Goal: Entertainment & Leisure: Consume media (video, audio)

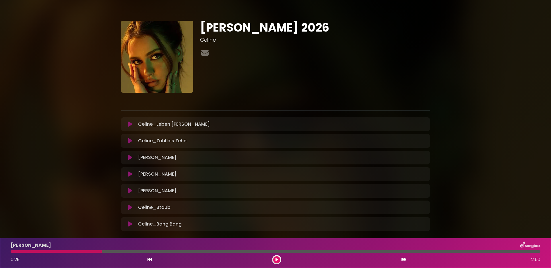
scroll to position [17, 0]
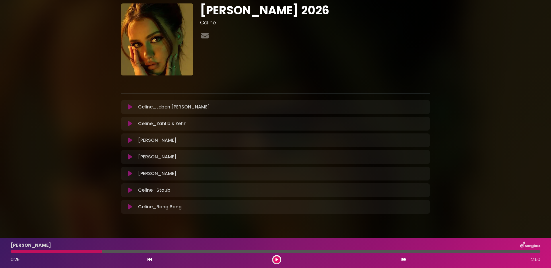
click at [277, 257] on button at bounding box center [276, 259] width 7 height 7
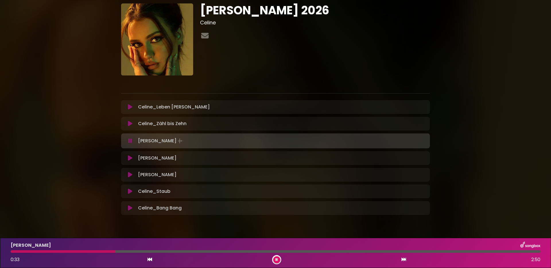
click at [277, 257] on button at bounding box center [276, 259] width 7 height 7
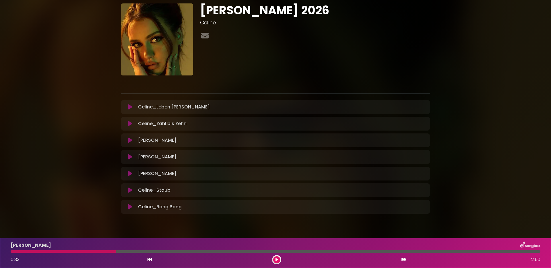
click at [277, 258] on icon at bounding box center [277, 259] width 3 height 3
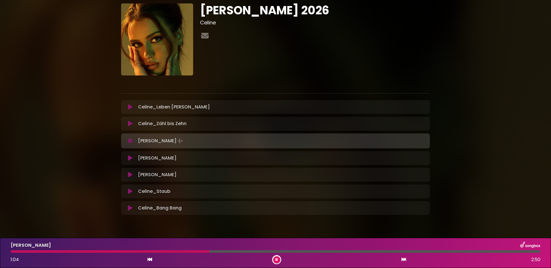
click at [273, 256] on button at bounding box center [276, 259] width 7 height 7
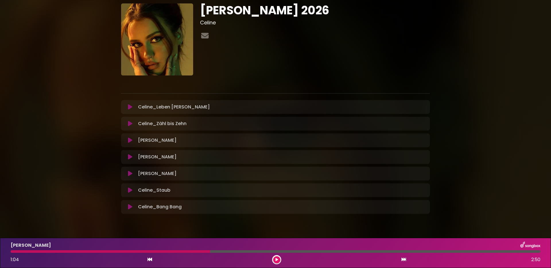
click at [191, 250] on div at bounding box center [111, 251] width 200 height 3
click at [187, 251] on div at bounding box center [111, 251] width 200 height 3
click at [187, 252] on div at bounding box center [111, 251] width 200 height 3
click at [190, 253] on div "[PERSON_NAME] 1:04 2:50" at bounding box center [275, 253] width 537 height 23
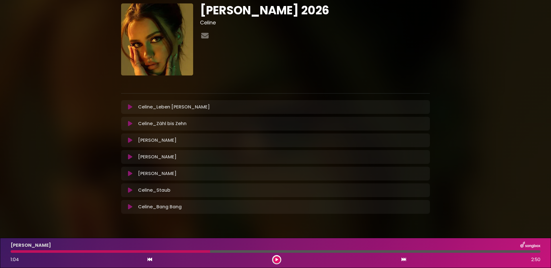
click at [190, 253] on div "[PERSON_NAME] 1:04 2:50" at bounding box center [275, 253] width 537 height 23
click at [210, 253] on div "[PERSON_NAME] 1:04 2:50" at bounding box center [275, 253] width 537 height 23
drag, startPoint x: 210, startPoint y: 253, endPoint x: 161, endPoint y: 254, distance: 49.1
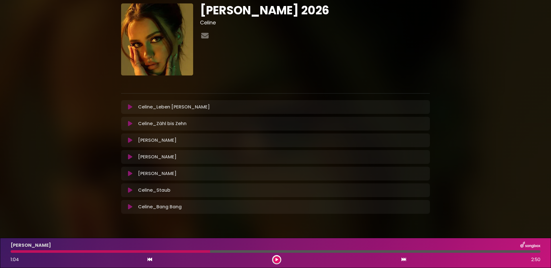
click at [162, 254] on div "[PERSON_NAME] 1:04 2:50" at bounding box center [275, 253] width 537 height 23
click at [174, 252] on div at bounding box center [111, 251] width 200 height 3
click at [277, 260] on icon at bounding box center [277, 259] width 3 height 3
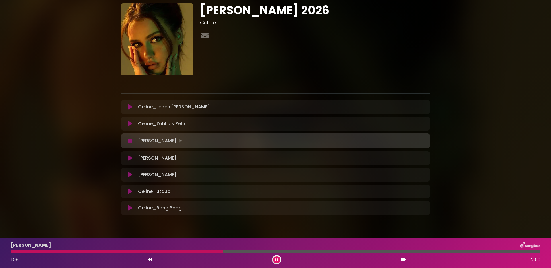
click at [101, 148] on div "[PERSON_NAME] 2026 Celine" at bounding box center [275, 107] width 379 height 235
click at [128, 109] on icon at bounding box center [130, 107] width 4 height 6
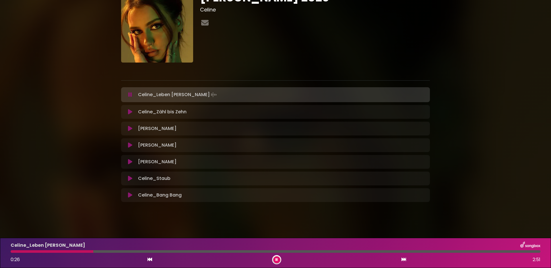
scroll to position [31, 0]
click at [132, 112] on button at bounding box center [130, 112] width 11 height 6
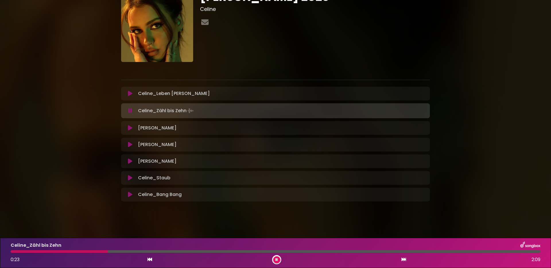
click at [278, 260] on button at bounding box center [276, 259] width 7 height 7
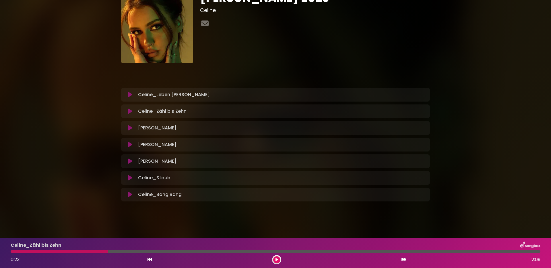
click at [277, 258] on icon at bounding box center [277, 259] width 3 height 3
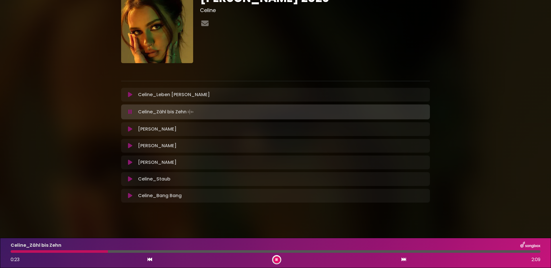
scroll to position [31, 0]
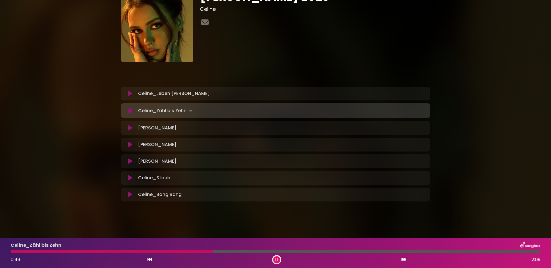
click at [273, 256] on button at bounding box center [276, 259] width 7 height 7
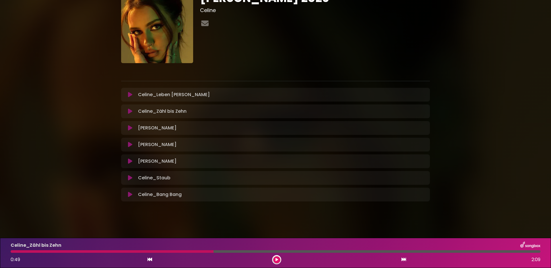
scroll to position [30, 0]
click at [459, 72] on div "[PERSON_NAME] 2026 Celine" at bounding box center [275, 94] width 379 height 234
click at [130, 145] on icon at bounding box center [130, 145] width 4 height 6
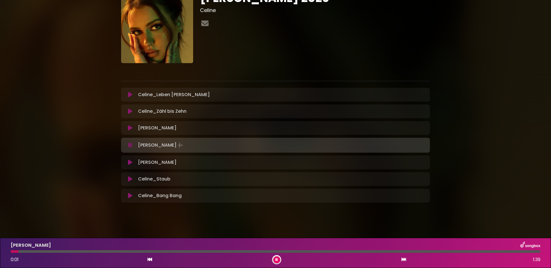
click at [52, 252] on div at bounding box center [276, 251] width 530 height 3
click at [279, 258] on button at bounding box center [276, 259] width 7 height 7
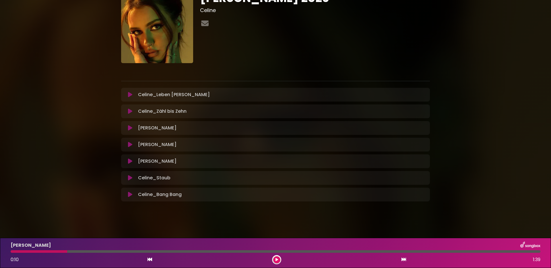
click at [279, 258] on button at bounding box center [276, 259] width 7 height 7
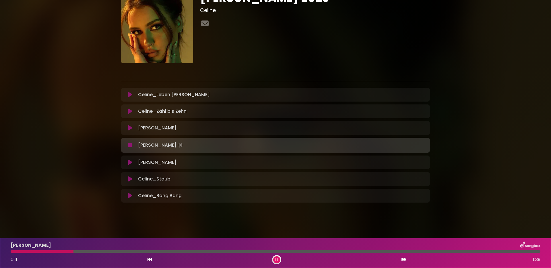
click at [279, 258] on button at bounding box center [276, 259] width 7 height 7
